Goal: Information Seeking & Learning: Understand process/instructions

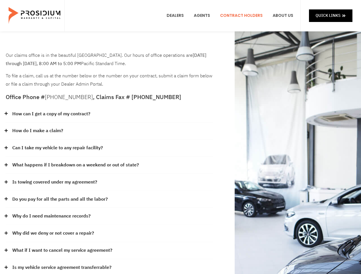
click at [180, 137] on div "How do I make a claim?" at bounding box center [110, 131] width 208 height 17
click at [109, 114] on div "How can I get a copy of my contract?" at bounding box center [110, 114] width 208 height 17
click at [51, 114] on link "How can I get a copy of my contract?" at bounding box center [51, 114] width 78 height 8
click at [109, 131] on div "How do I make a claim?" at bounding box center [110, 131] width 208 height 17
click at [37, 131] on link "How do I make a claim?" at bounding box center [37, 131] width 51 height 8
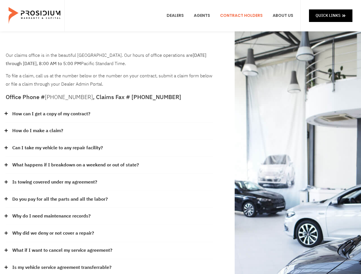
click at [109, 148] on div "Can I take my vehicle to any repair facility?" at bounding box center [110, 148] width 208 height 17
click at [58, 148] on link "Can I take my vehicle to any repair facility?" at bounding box center [57, 148] width 91 height 8
click at [109, 165] on link "What happens if I breakdown on a weekend or out of state?" at bounding box center [75, 165] width 127 height 8
click at [75, 165] on link "What happens if I breakdown on a weekend or out of state?" at bounding box center [75, 165] width 127 height 8
click at [109, 183] on div "Is towing covered under my agreement?" at bounding box center [110, 182] width 208 height 17
